Goal: Information Seeking & Learning: Check status

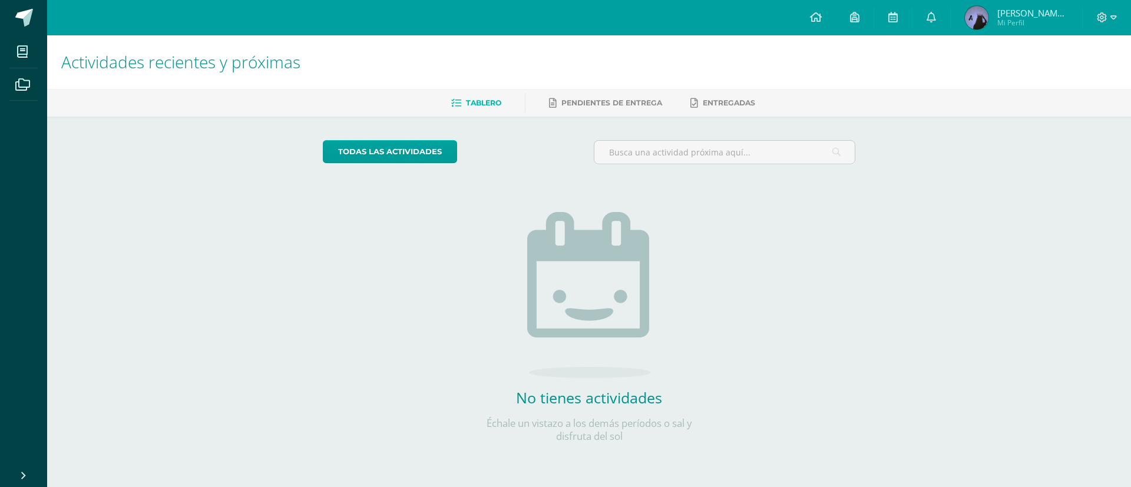
click at [980, 19] on img at bounding box center [977, 18] width 24 height 24
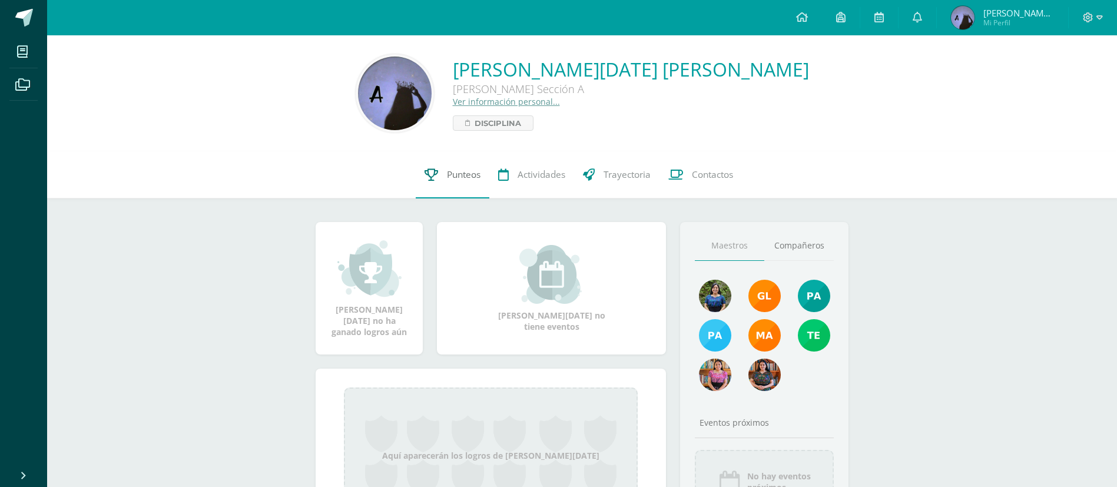
click at [460, 183] on link "Punteos" at bounding box center [453, 174] width 74 height 47
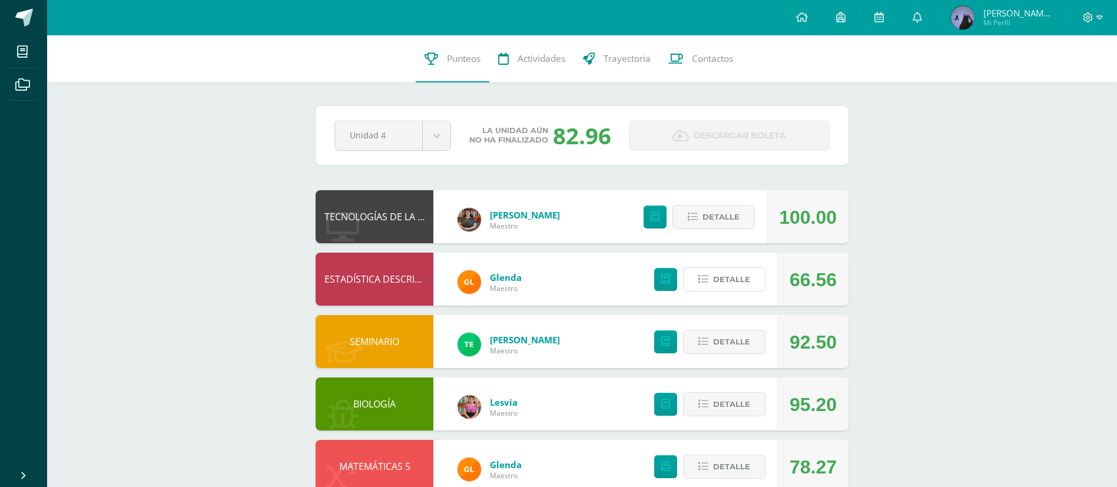
click at [691, 288] on button "Detalle" at bounding box center [724, 279] width 82 height 24
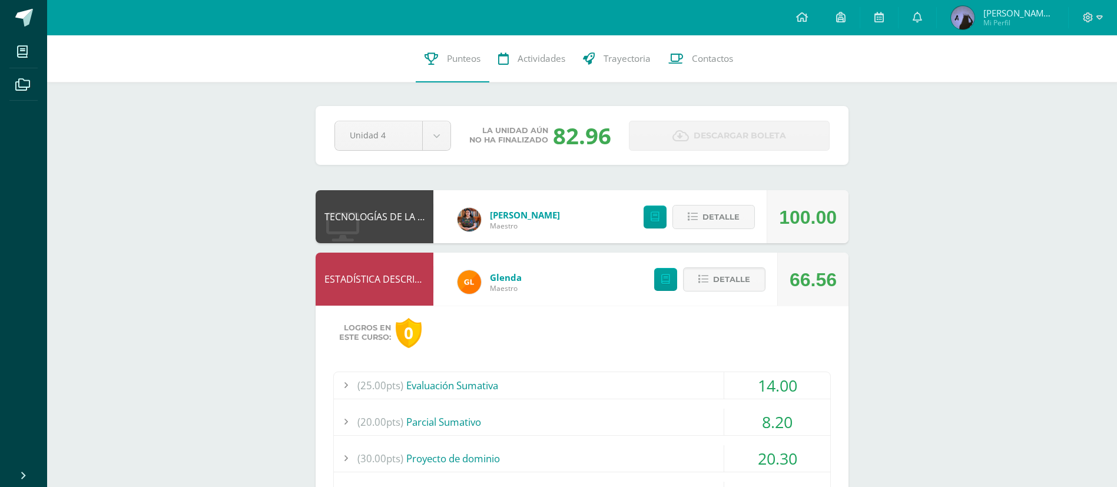
click at [691, 288] on button "Detalle" at bounding box center [724, 279] width 82 height 24
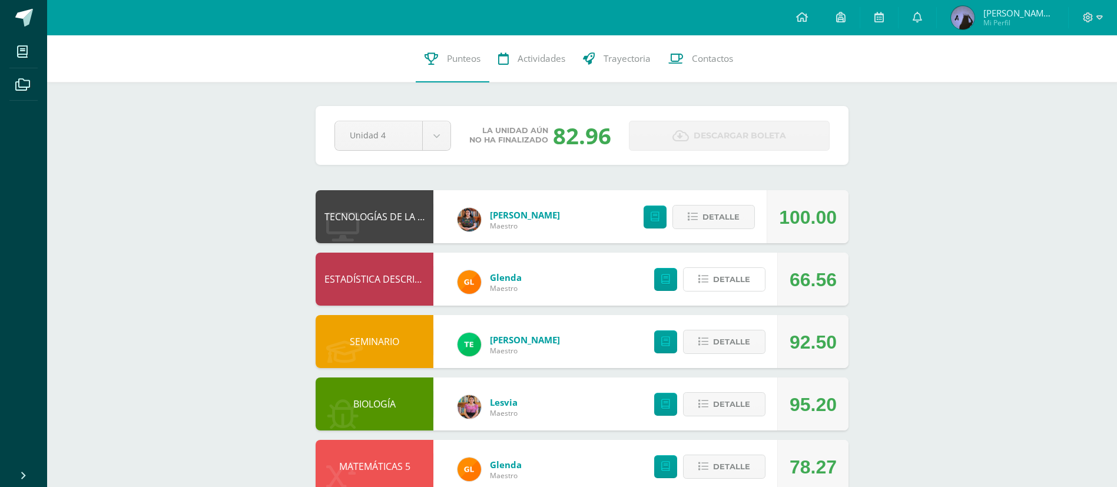
click at [691, 288] on button "Detalle" at bounding box center [724, 279] width 82 height 24
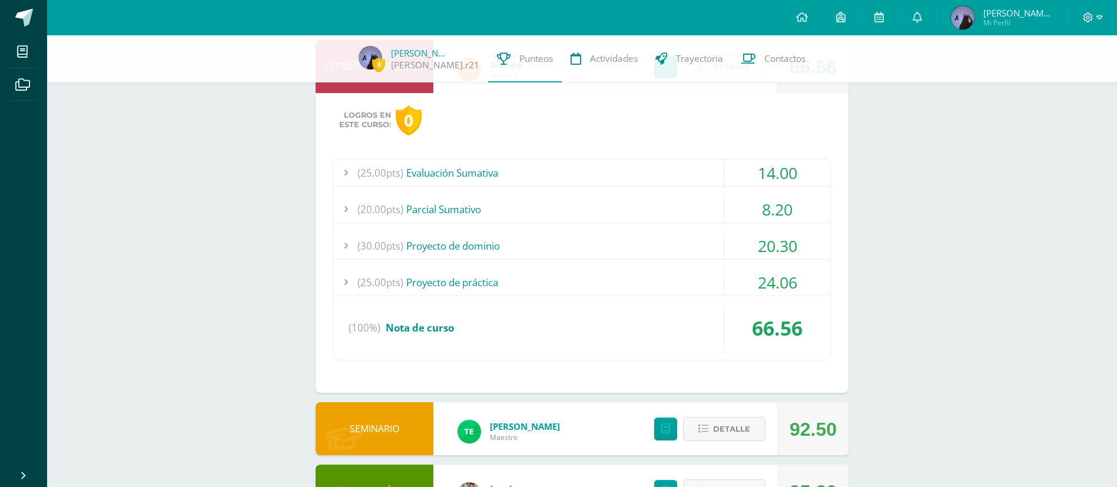
scroll to position [221, 0]
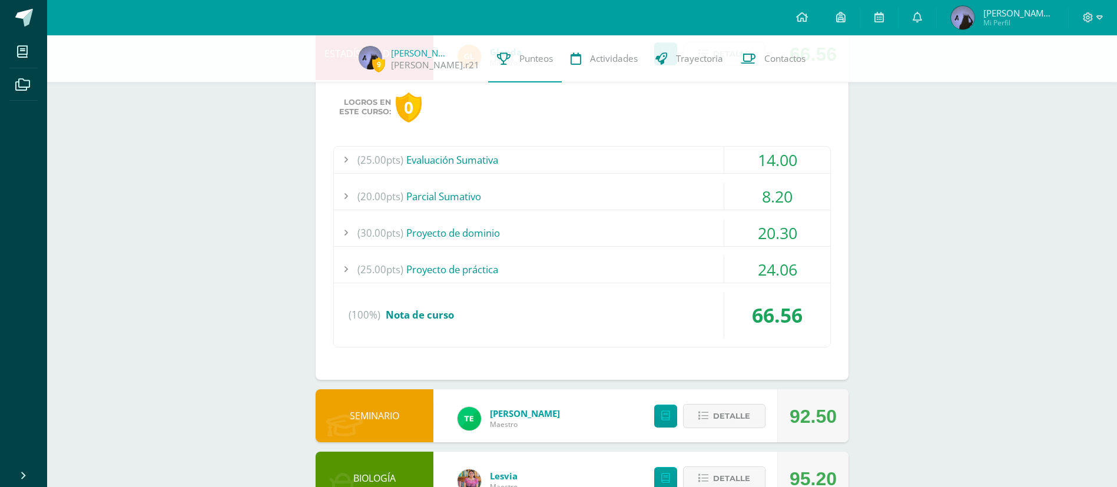
click at [676, 159] on div "(25.00pts) Evaluación Sumativa" at bounding box center [582, 160] width 497 height 27
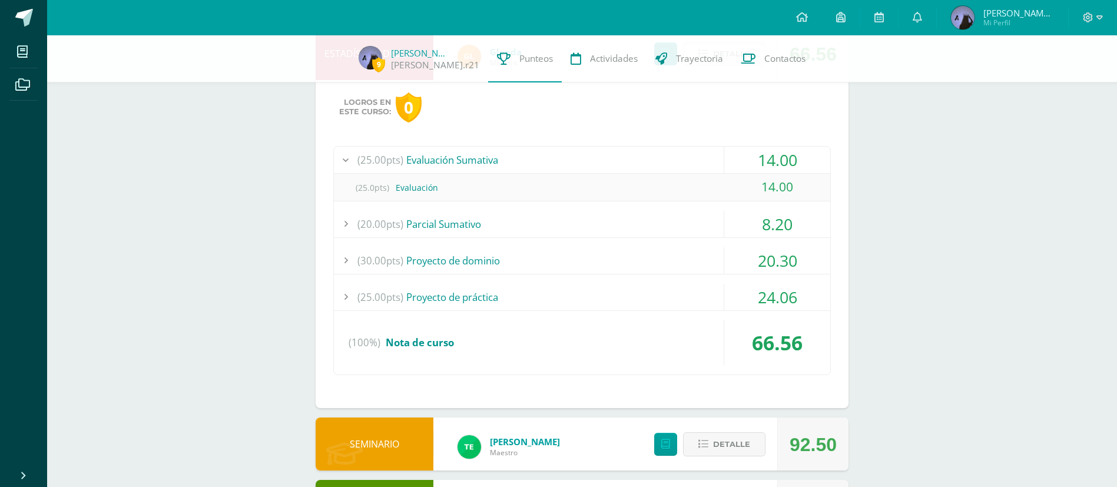
click at [639, 219] on div "(20.00pts) [GEOGRAPHIC_DATA]" at bounding box center [582, 224] width 497 height 27
click at [620, 252] on div "(30.00pts) Proyecto de dominio" at bounding box center [582, 260] width 497 height 27
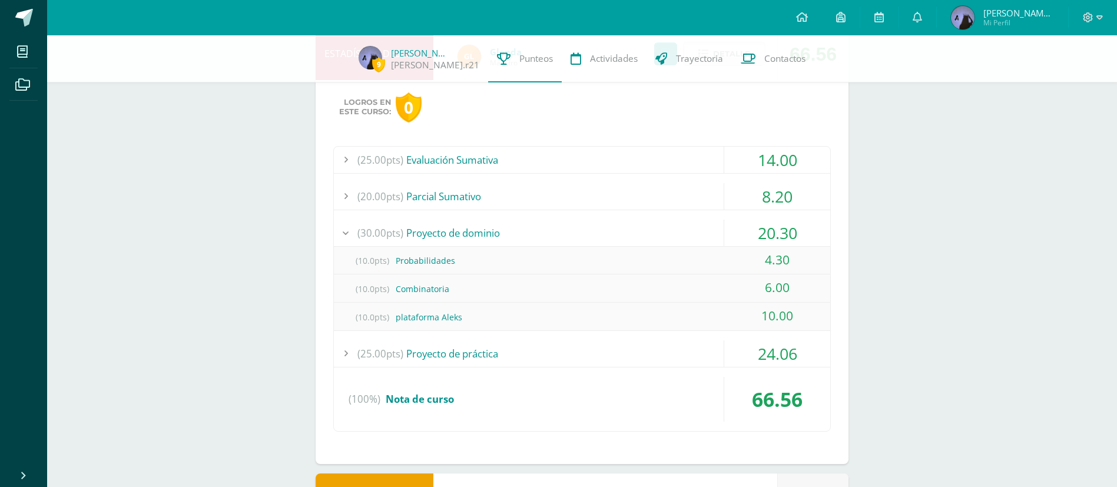
click at [585, 350] on div "(25.00pts) Proyecto de práctica" at bounding box center [582, 353] width 497 height 27
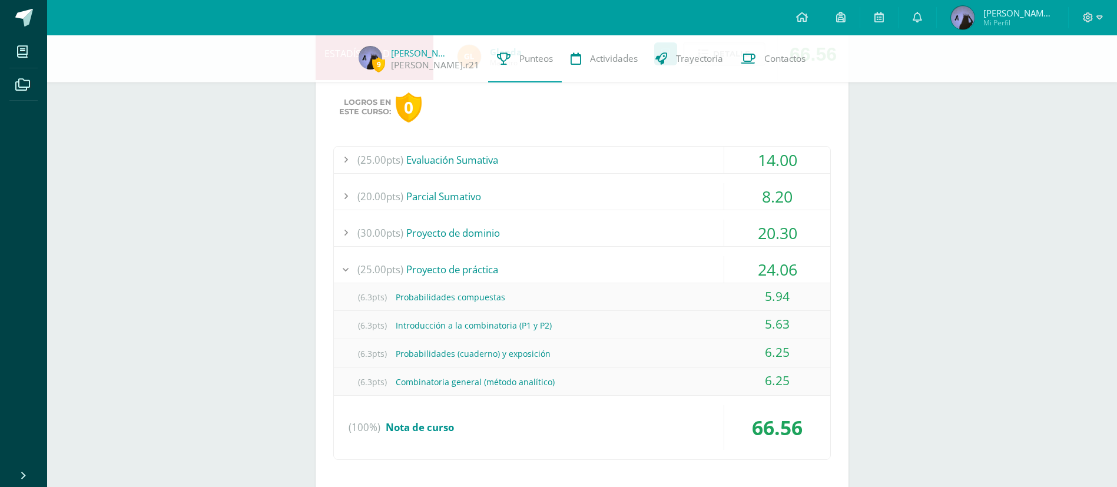
click at [659, 298] on div "(6.3pts) Probabilidades compuestas" at bounding box center [582, 297] width 497 height 27
click at [588, 267] on div "(25.00pts) Proyecto de práctica" at bounding box center [582, 269] width 497 height 27
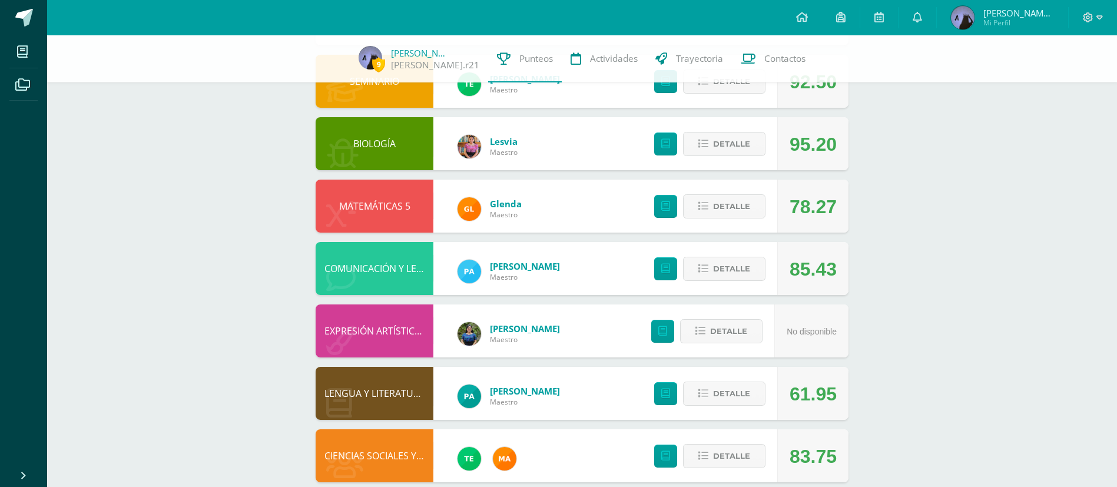
scroll to position [574, 0]
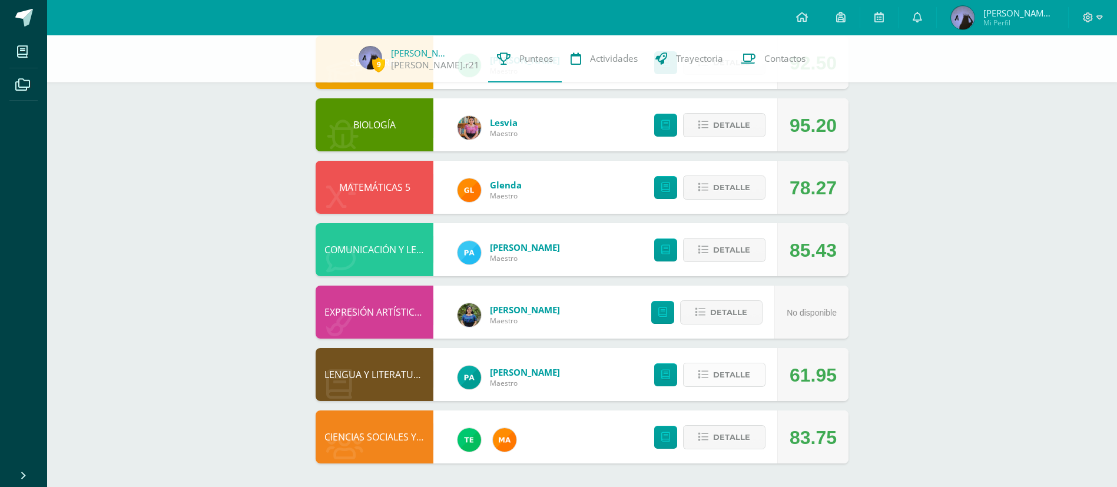
click at [720, 386] on button "Detalle" at bounding box center [724, 375] width 82 height 24
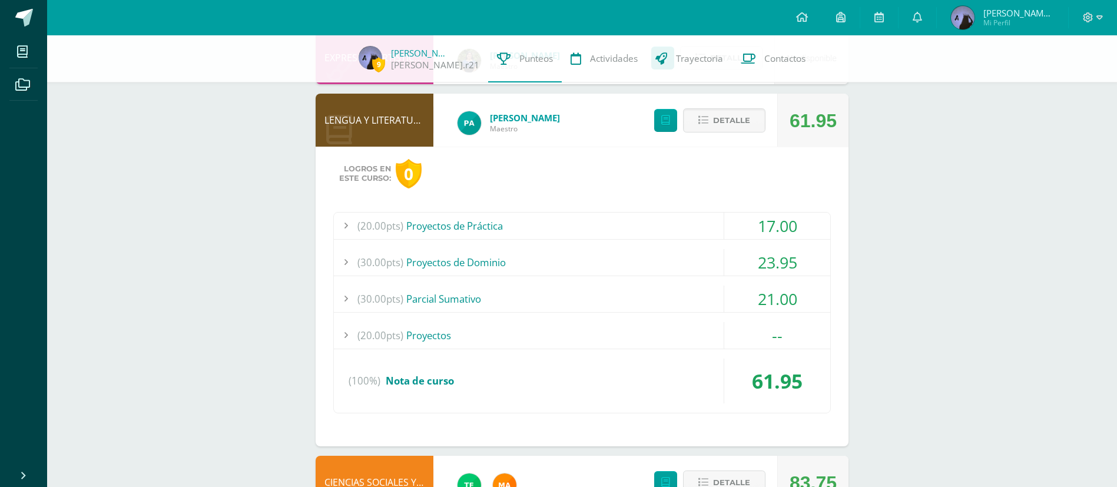
scroll to position [830, 0]
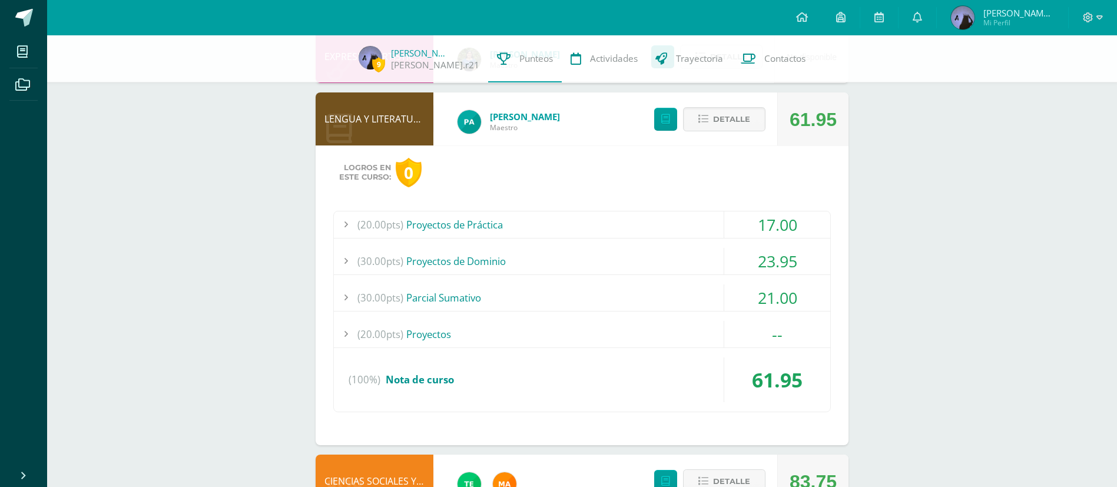
click at [661, 322] on div "(20.00pts) Proyectos" at bounding box center [582, 334] width 497 height 27
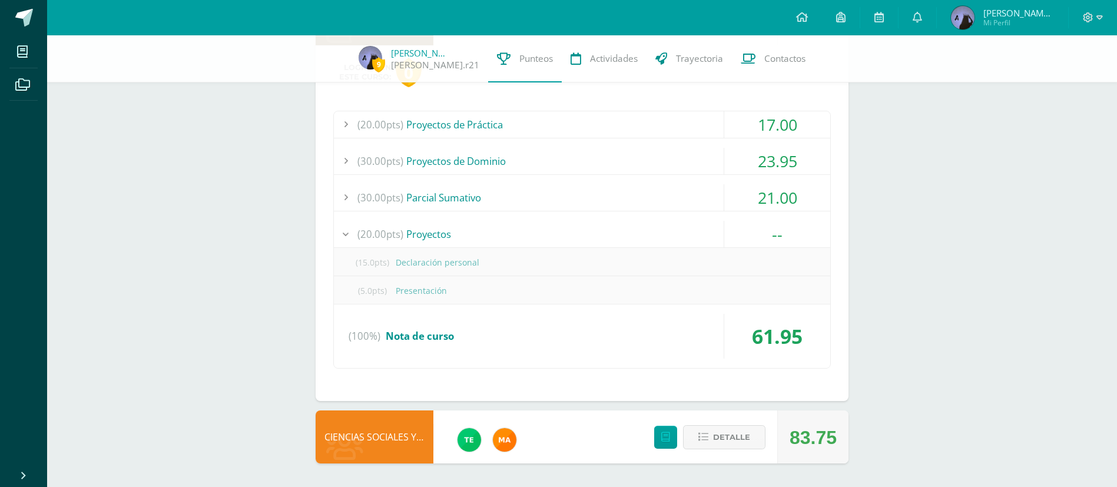
scroll to position [0, 0]
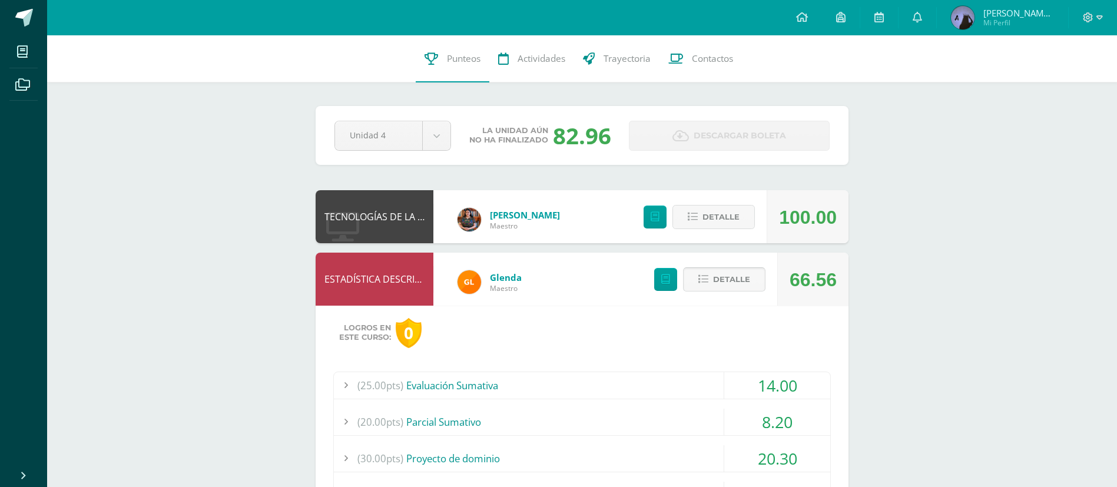
click at [706, 274] on icon at bounding box center [704, 279] width 10 height 10
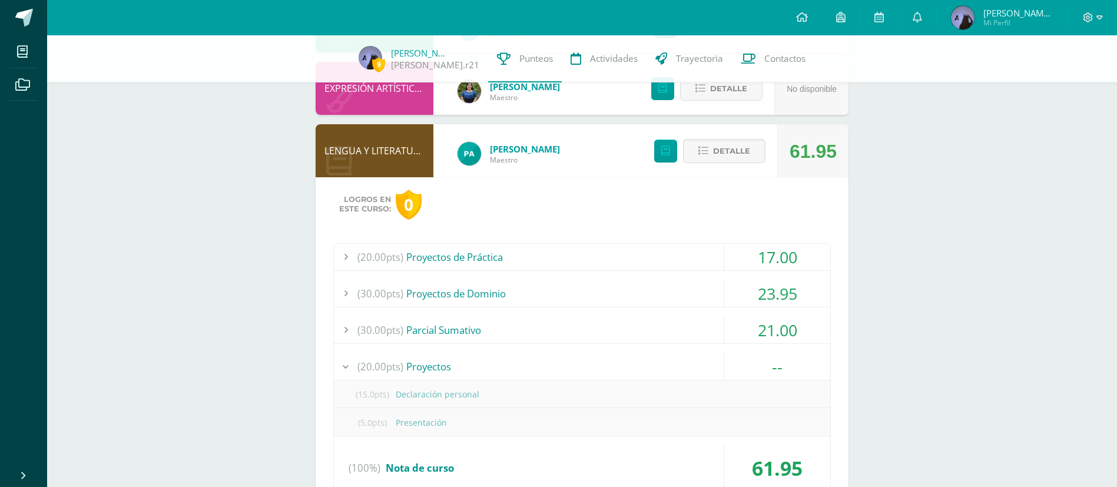
scroll to position [468, 0]
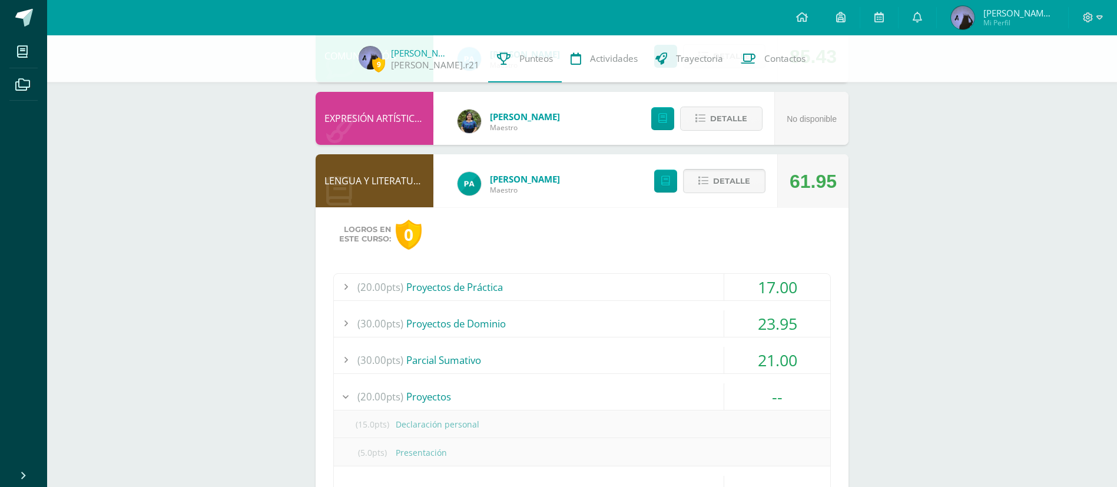
click at [733, 190] on span "Detalle" at bounding box center [731, 181] width 37 height 22
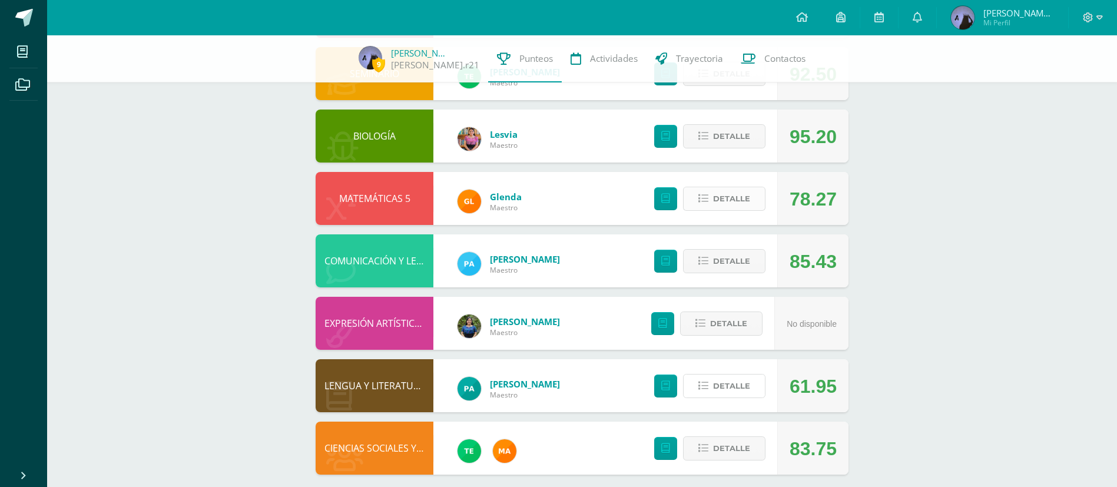
scroll to position [265, 0]
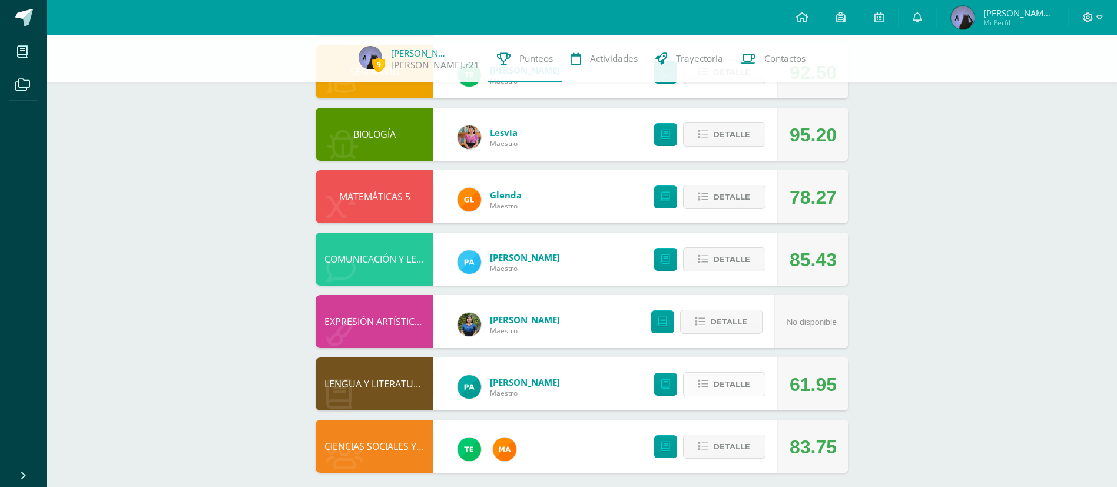
click at [736, 378] on span "Detalle" at bounding box center [731, 384] width 37 height 22
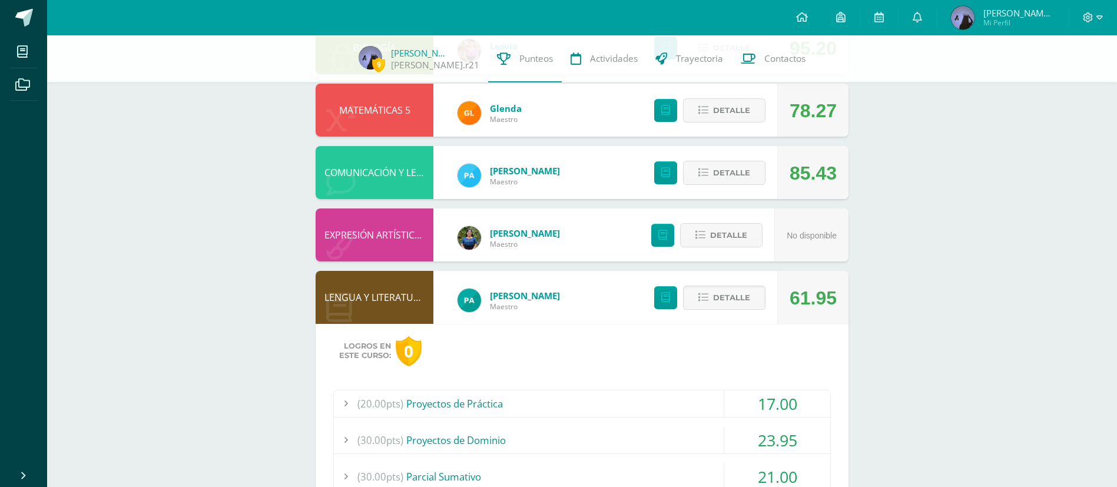
scroll to position [350, 0]
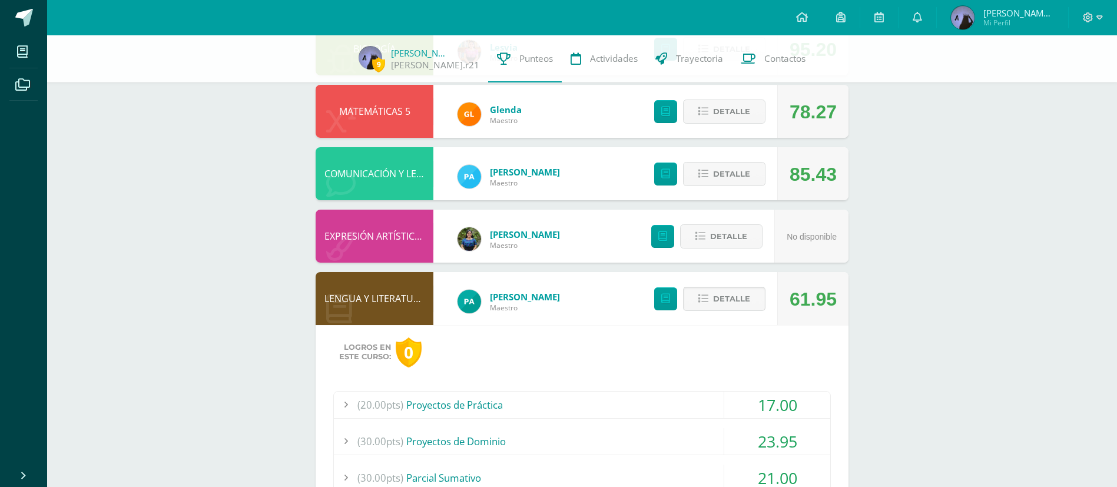
click at [703, 294] on icon at bounding box center [704, 299] width 10 height 10
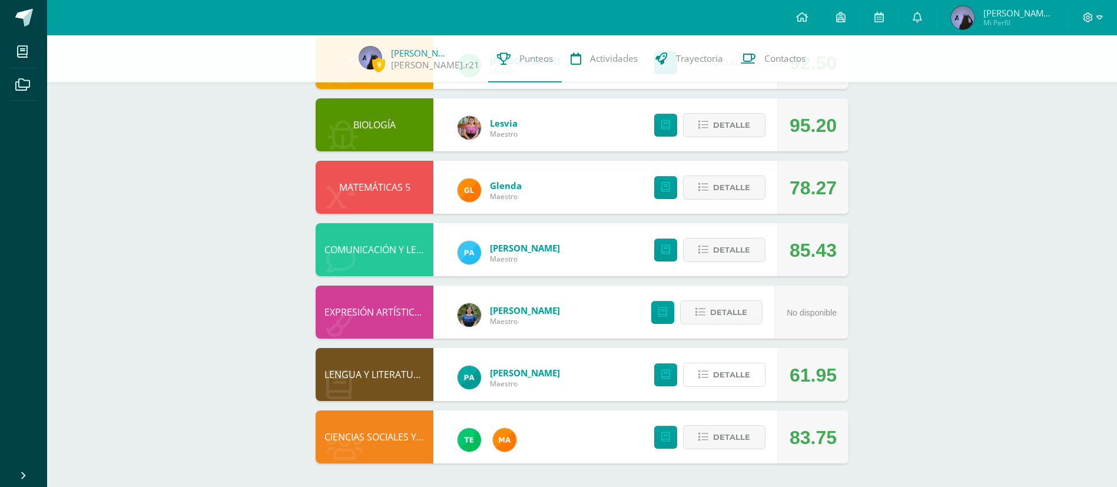
scroll to position [0, 0]
